Goal: Check status

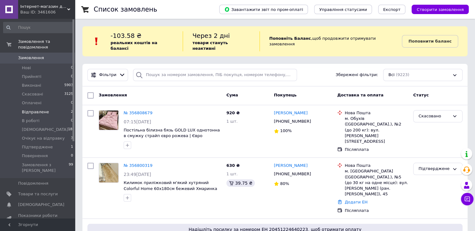
click at [44, 109] on span "Відправлене" at bounding box center [35, 112] width 27 height 6
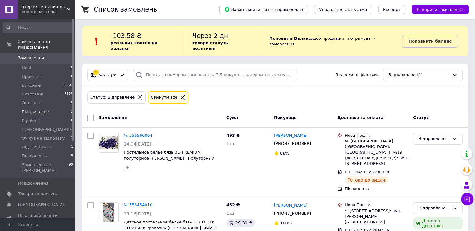
scroll to position [14, 0]
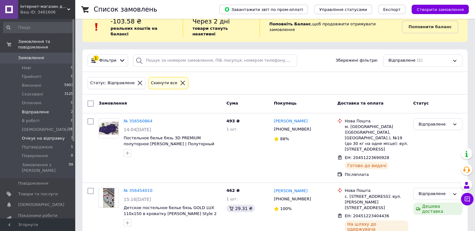
click at [31, 135] on span "Очікує на відправку" at bounding box center [43, 138] width 43 height 6
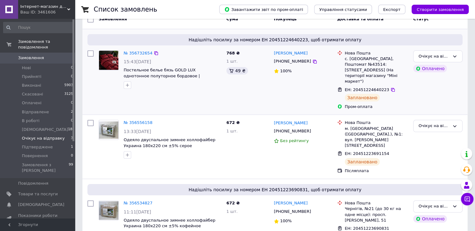
scroll to position [105, 0]
